Goal: Information Seeking & Learning: Learn about a topic

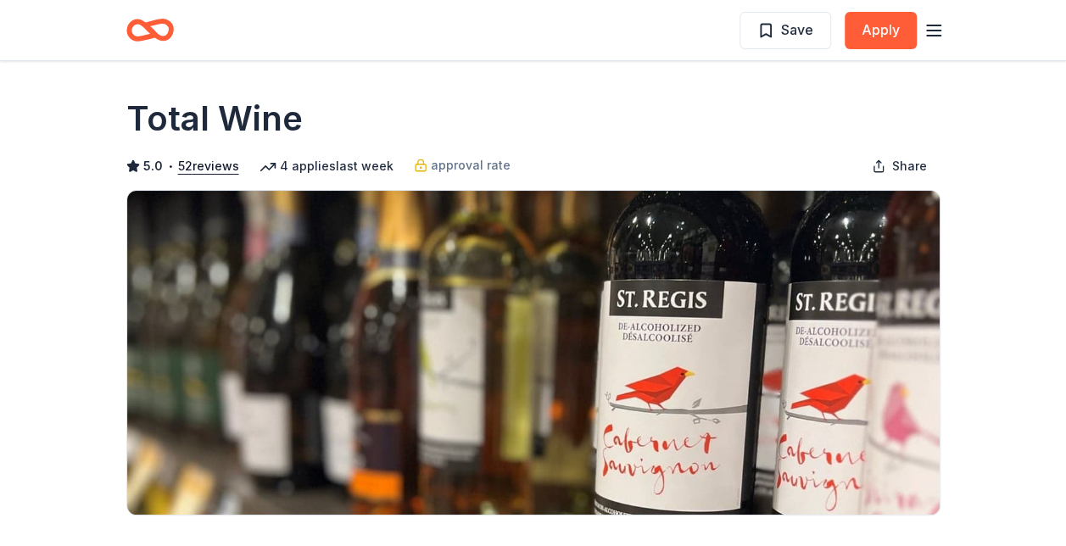
click at [139, 27] on icon "Home" at bounding box center [150, 30] width 48 height 40
click at [935, 27] on icon "button" at bounding box center [934, 30] width 20 height 20
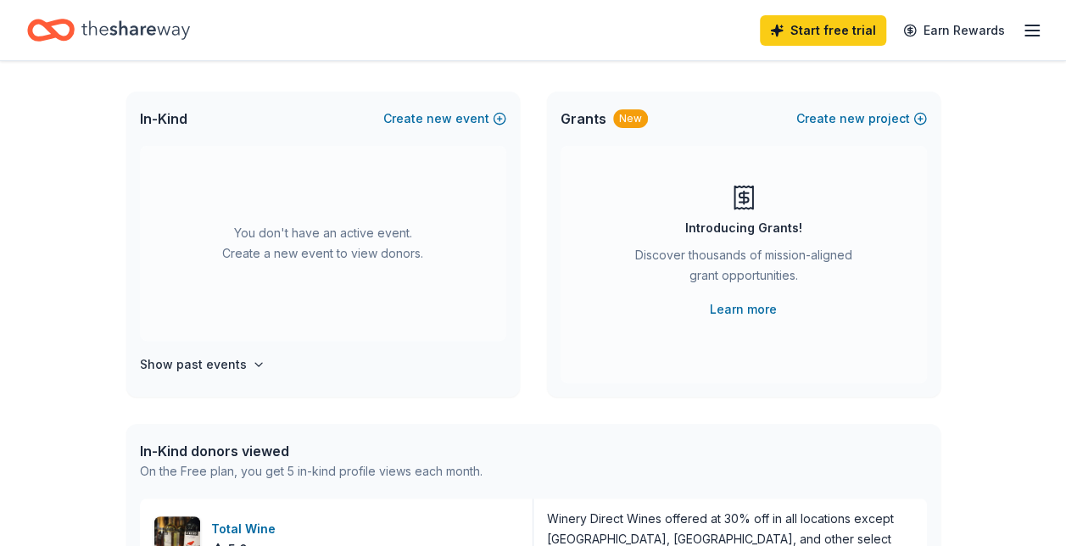
scroll to position [170, 0]
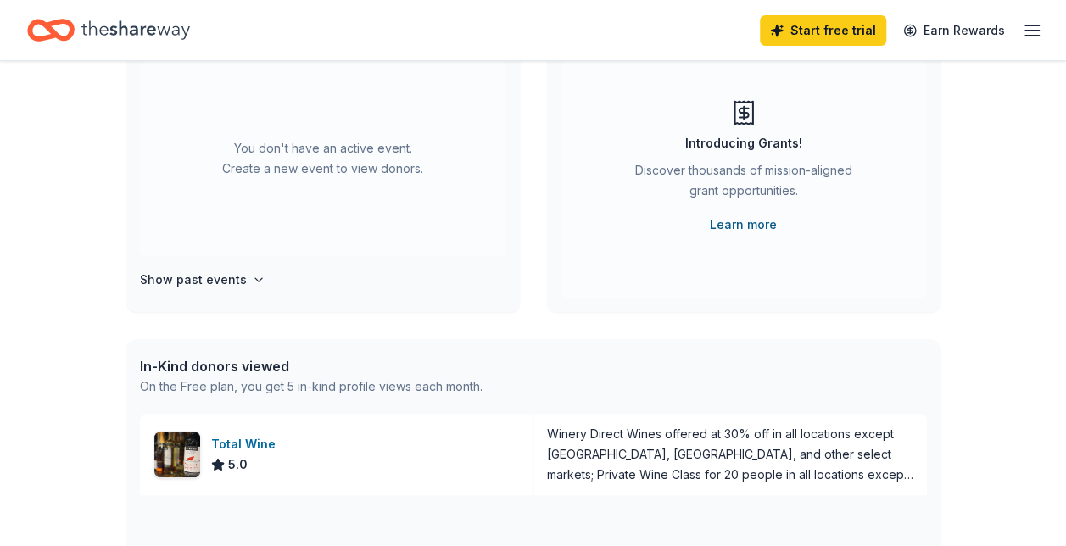
click at [738, 227] on link "Learn more" at bounding box center [743, 225] width 67 height 20
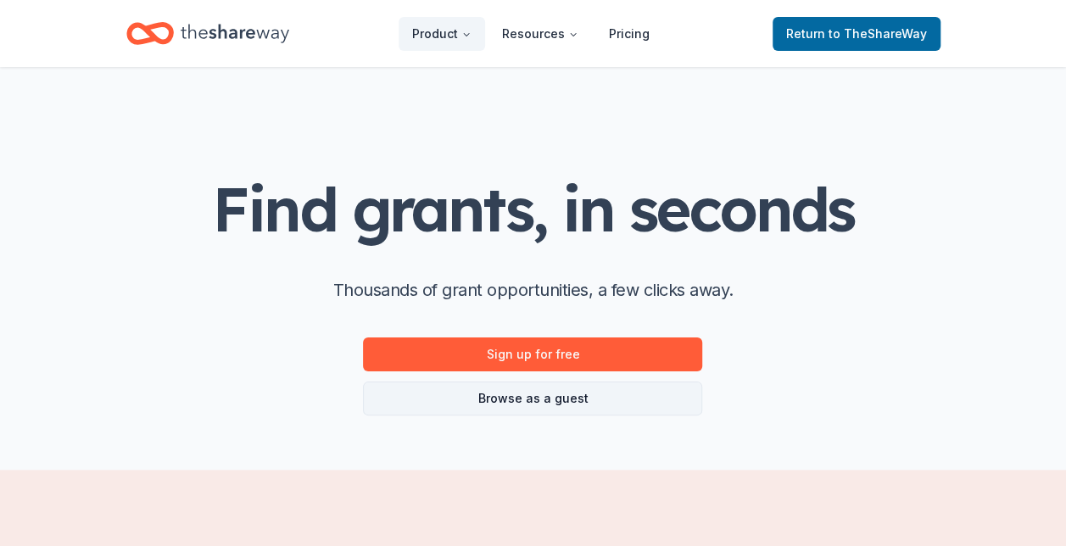
click at [549, 397] on link "Browse as a guest" at bounding box center [532, 399] width 339 height 34
click at [548, 399] on link "Browse as a guest" at bounding box center [532, 399] width 339 height 34
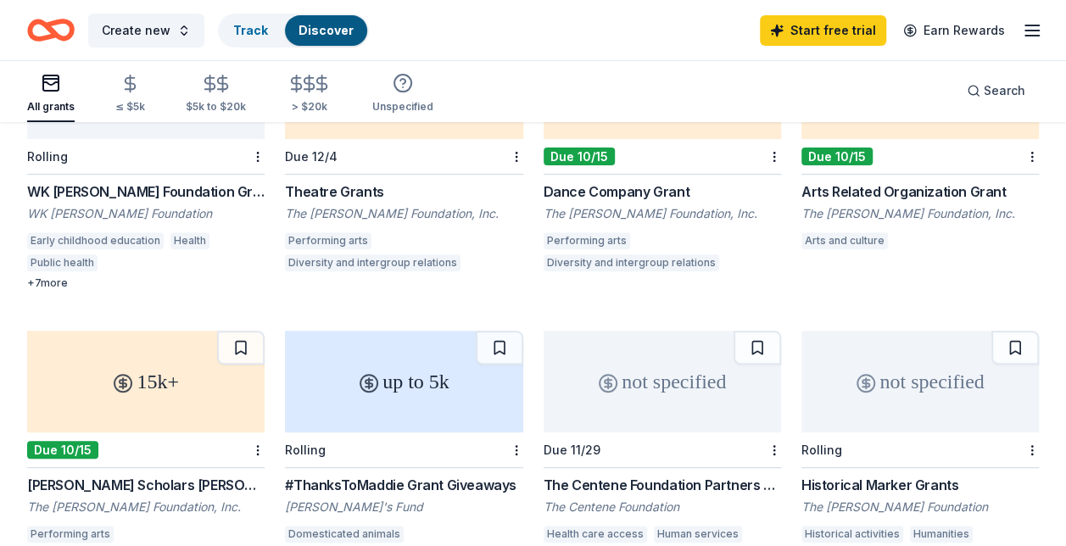
scroll to position [170, 0]
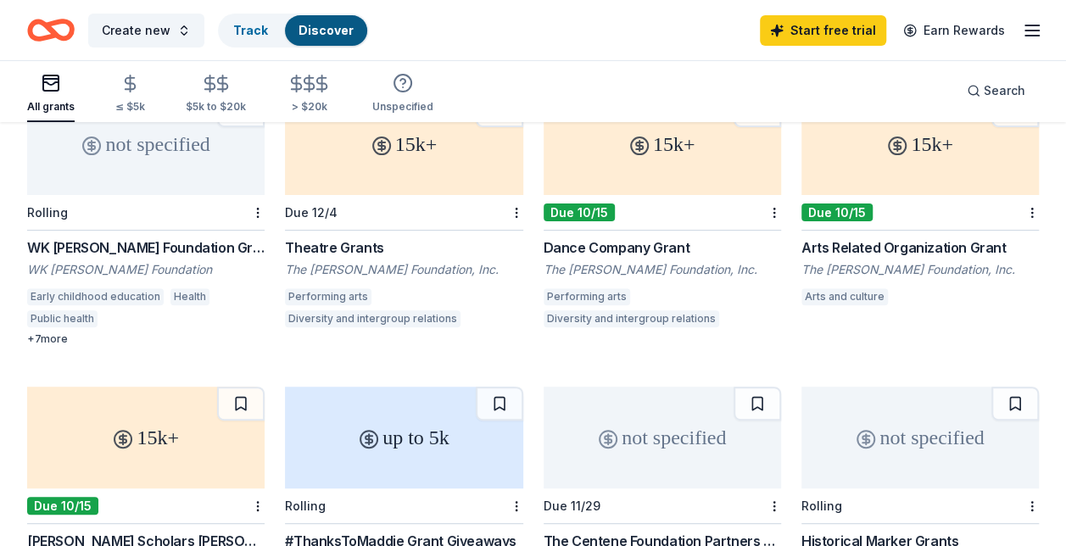
click at [58, 339] on div "+ 7 more" at bounding box center [146, 340] width 238 height 14
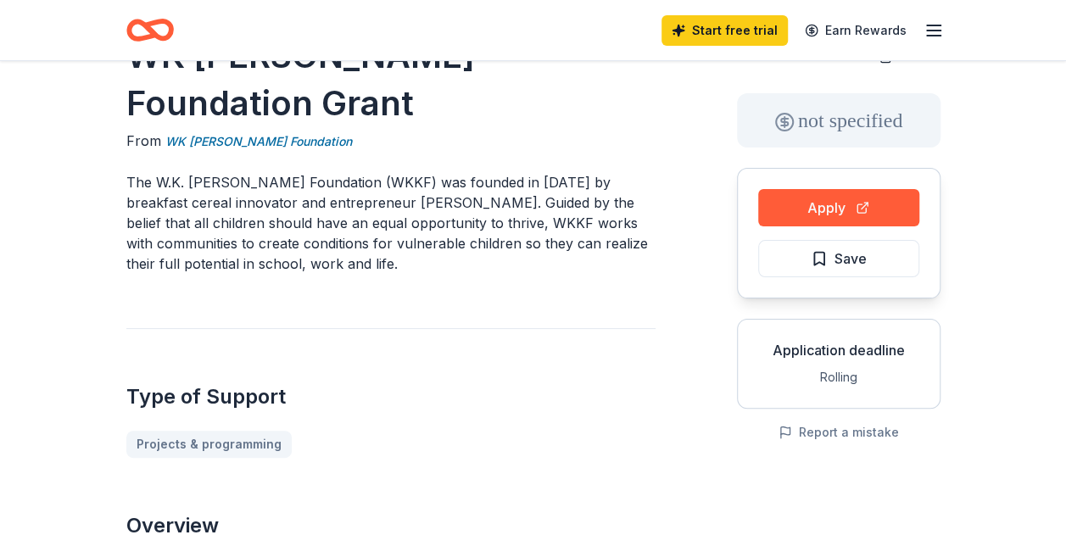
scroll to position [85, 0]
